Goal: Task Accomplishment & Management: Complete application form

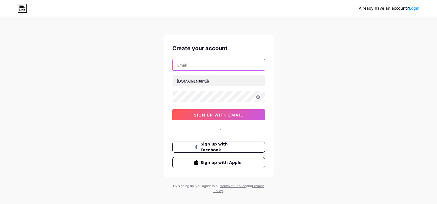
click at [213, 65] on input "text" at bounding box center [219, 64] width 92 height 11
paste input "[EMAIL_ADDRESS][DOMAIN_NAME]"
type input "[EMAIL_ADDRESS][DOMAIN_NAME]"
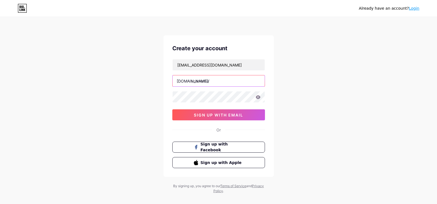
click at [204, 78] on input "text" at bounding box center [219, 80] width 92 height 11
type input "ladangqq"
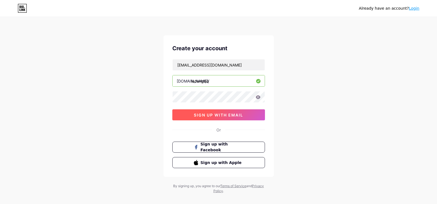
click at [217, 113] on span "sign up with email" at bounding box center [218, 115] width 49 height 5
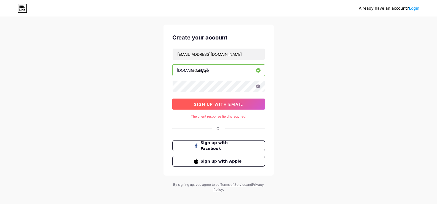
scroll to position [17, 0]
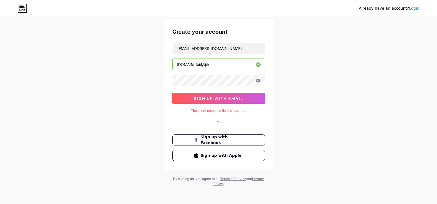
click at [215, 63] on input "ladangqq" at bounding box center [219, 64] width 92 height 11
click at [224, 48] on input "[EMAIL_ADDRESS][DOMAIN_NAME]" at bounding box center [219, 48] width 92 height 11
click at [177, 49] on input "[EMAIL_ADDRESS][DOMAIN_NAME]" at bounding box center [219, 48] width 92 height 11
click at [237, 111] on div "The client response field is required." at bounding box center [218, 110] width 93 height 5
click at [229, 96] on span "sign up with email" at bounding box center [218, 98] width 49 height 5
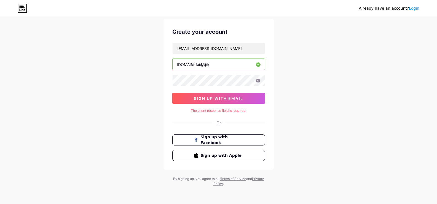
click at [257, 80] on icon at bounding box center [258, 81] width 5 height 4
click at [258, 80] on icon at bounding box center [258, 81] width 5 height 4
click at [259, 82] on icon at bounding box center [258, 81] width 5 height 4
click at [229, 96] on span "sign up with email" at bounding box center [218, 98] width 49 height 5
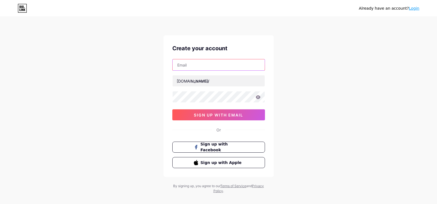
click at [212, 64] on input "text" at bounding box center [219, 64] width 92 height 11
paste input "AllstarS5"
click at [114, 64] on div "Already have an account? Login Create your account AllstarS5 [DOMAIN_NAME]/ sig…" at bounding box center [218, 105] width 437 height 211
drag, startPoint x: 206, startPoint y: 62, endPoint x: 125, endPoint y: 68, distance: 81.8
click at [126, 67] on div "Already have an account? Login Create your account AllstarS5 [DOMAIN_NAME]/ sig…" at bounding box center [218, 105] width 437 height 211
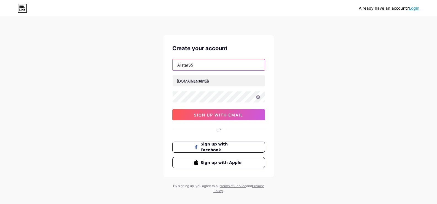
click at [214, 64] on input "AllstarS5" at bounding box center [219, 64] width 92 height 11
paste input "[EMAIL_ADDRESS][DOMAIN_NAME]"
type input "[EMAIL_ADDRESS][DOMAIN_NAME]"
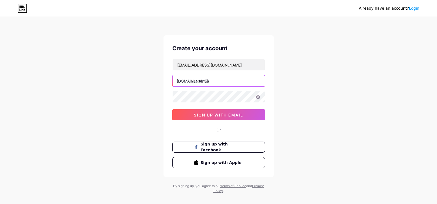
click at [214, 81] on input "text" at bounding box center [219, 80] width 92 height 11
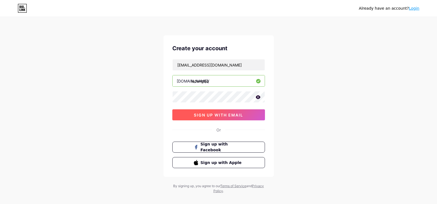
type input "ladangqq"
click at [225, 113] on span "sign up with email" at bounding box center [218, 115] width 49 height 5
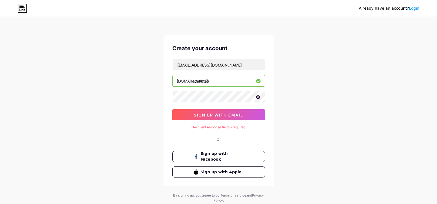
click at [185, 142] on div "Create your account [EMAIL_ADDRESS][DOMAIN_NAME] [DOMAIN_NAME]/ ladangqq sign u…" at bounding box center [219, 110] width 110 height 151
click at [156, 61] on div "Already have an account? Login Create your account [EMAIL_ADDRESS][DOMAIN_NAME]…" at bounding box center [218, 110] width 437 height 220
drag, startPoint x: 170, startPoint y: 34, endPoint x: 212, endPoint y: 34, distance: 42.2
click at [170, 34] on div "Already have an account? Login Create your account [EMAIL_ADDRESS][DOMAIN_NAME]…" at bounding box center [218, 110] width 437 height 220
drag, startPoint x: 238, startPoint y: 36, endPoint x: 244, endPoint y: 38, distance: 6.6
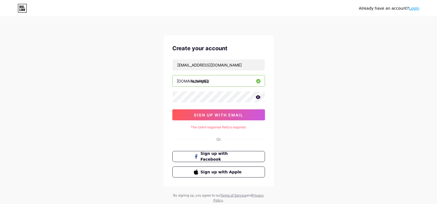
click at [238, 36] on div "Create your account [EMAIL_ADDRESS][DOMAIN_NAME] [DOMAIN_NAME]/ ladangqq sign u…" at bounding box center [219, 110] width 110 height 151
click at [332, 58] on div "Already have an account? Login Create your account [EMAIL_ADDRESS][DOMAIN_NAME]…" at bounding box center [218, 110] width 437 height 220
click at [335, 97] on div "Already have an account? Login Create your account [EMAIL_ADDRESS][DOMAIN_NAME]…" at bounding box center [218, 110] width 437 height 220
drag, startPoint x: 313, startPoint y: 130, endPoint x: 288, endPoint y: 140, distance: 27.1
click at [313, 130] on div "Already have an account? Login Create your account [EMAIL_ADDRESS][DOMAIN_NAME]…" at bounding box center [218, 110] width 437 height 220
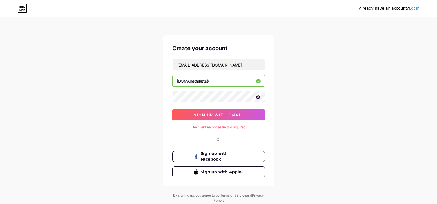
click at [246, 138] on div "Or" at bounding box center [218, 139] width 93 height 6
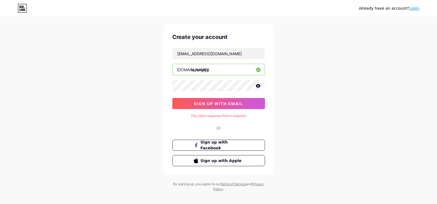
scroll to position [17, 0]
